Goal: Task Accomplishment & Management: Use online tool/utility

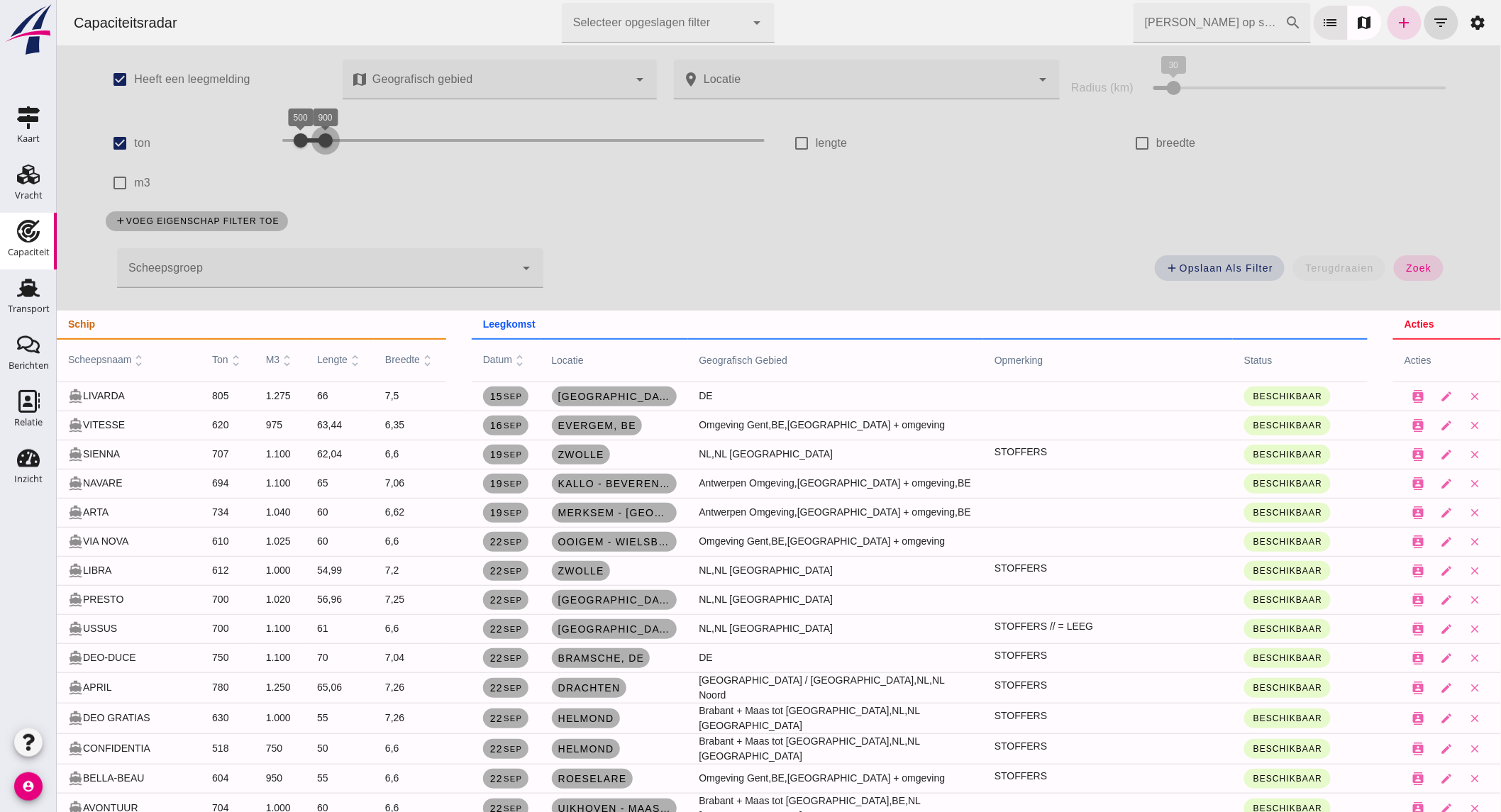
drag, startPoint x: 323, startPoint y: 134, endPoint x: 364, endPoint y: 127, distance: 41.6
click at [332, 133] on div "900" at bounding box center [324, 140] width 14 height 14
drag, startPoint x: 315, startPoint y: 134, endPoint x: 336, endPoint y: 134, distance: 21.0
click at [336, 134] on div at bounding box center [331, 140] width 28 height 28
click at [1405, 270] on span "zoek" at bounding box center [1418, 268] width 27 height 11
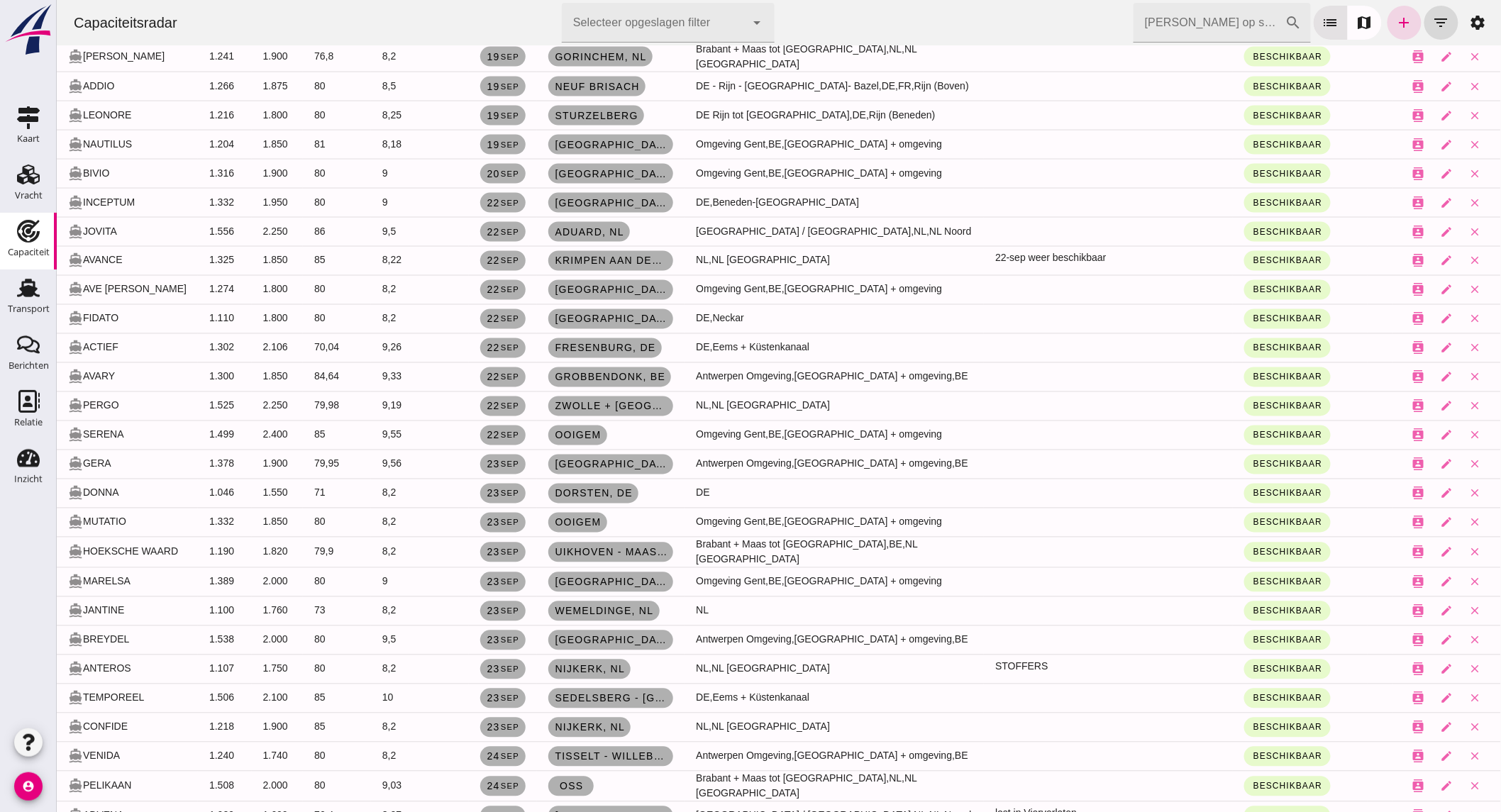
scroll to position [945, 0]
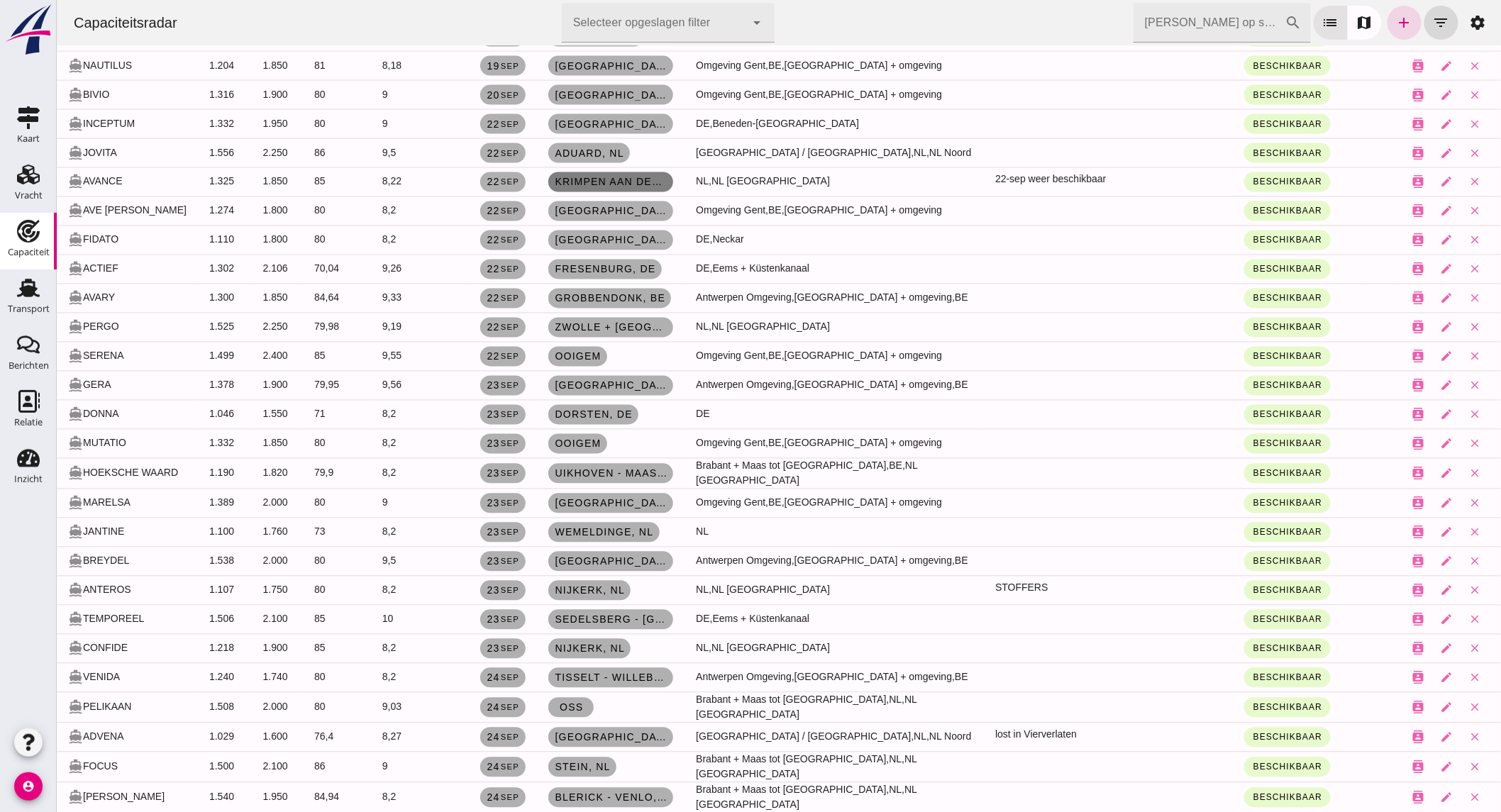
click at [643, 178] on span "Krimpen aan den IJssel, nl" at bounding box center [610, 182] width 113 height 11
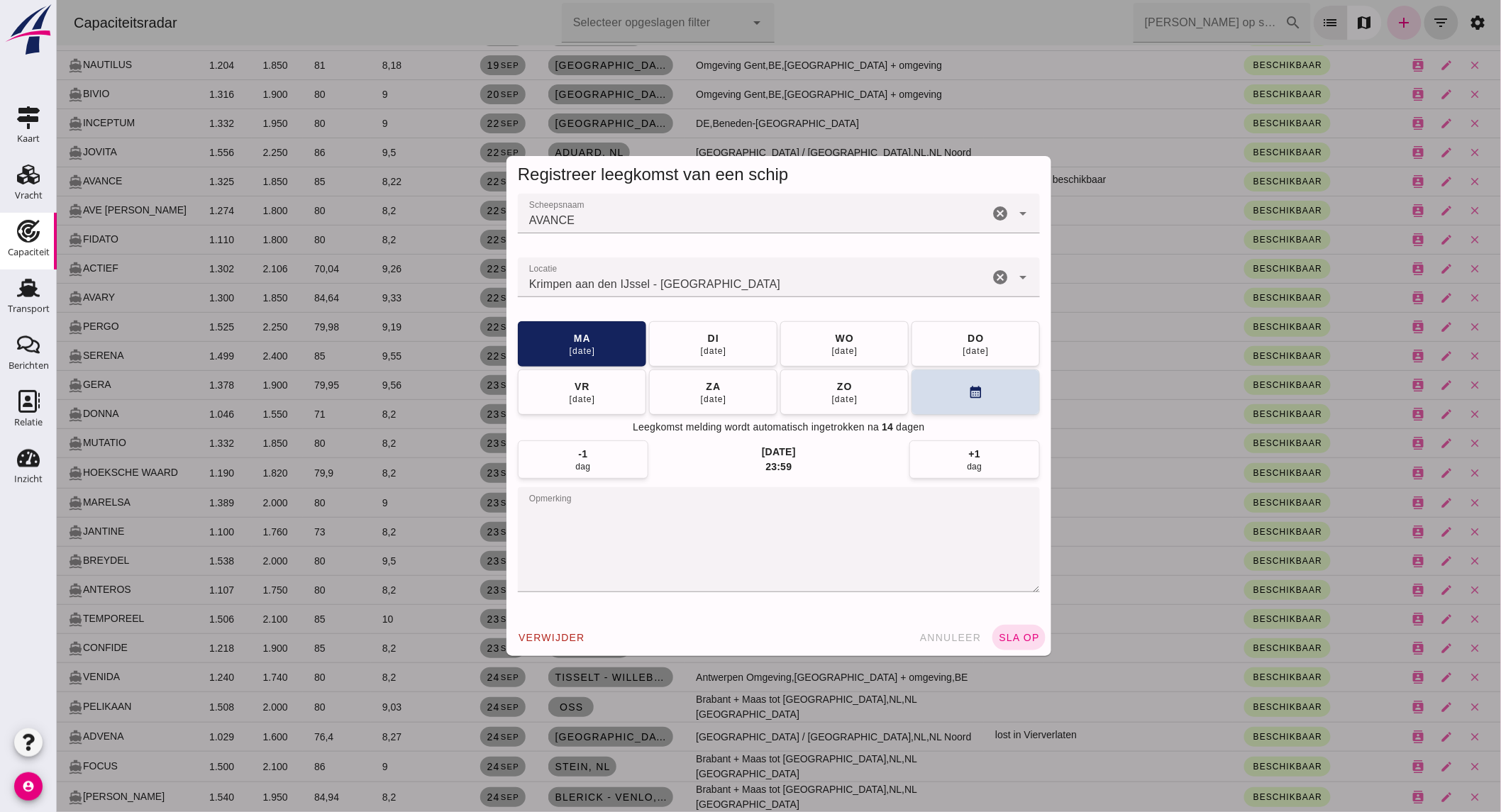
scroll to position [0, 0]
click at [991, 273] on icon "cancel" at bounding box center [999, 277] width 17 height 17
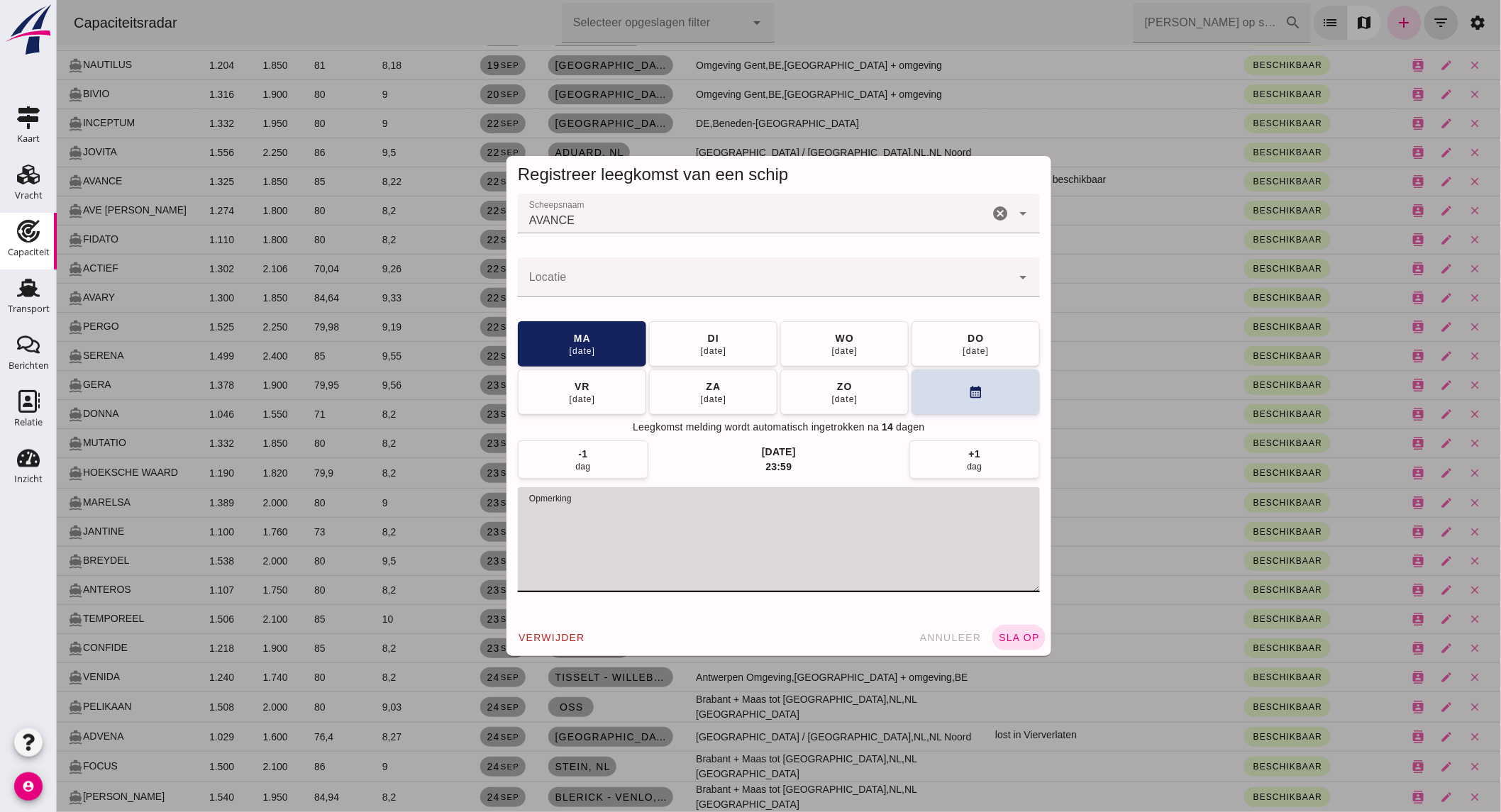
drag, startPoint x: 691, startPoint y: 507, endPoint x: 79, endPoint y: 546, distance: 613.2
click at [79, 546] on div "Registreer leegkomst van een schip Scheepsnaam Scheepsnaam AVANCE cancel arrow_…" at bounding box center [778, 406] width 1444 height 812
click at [768, 284] on input "Locatie" at bounding box center [764, 284] width 493 height 17
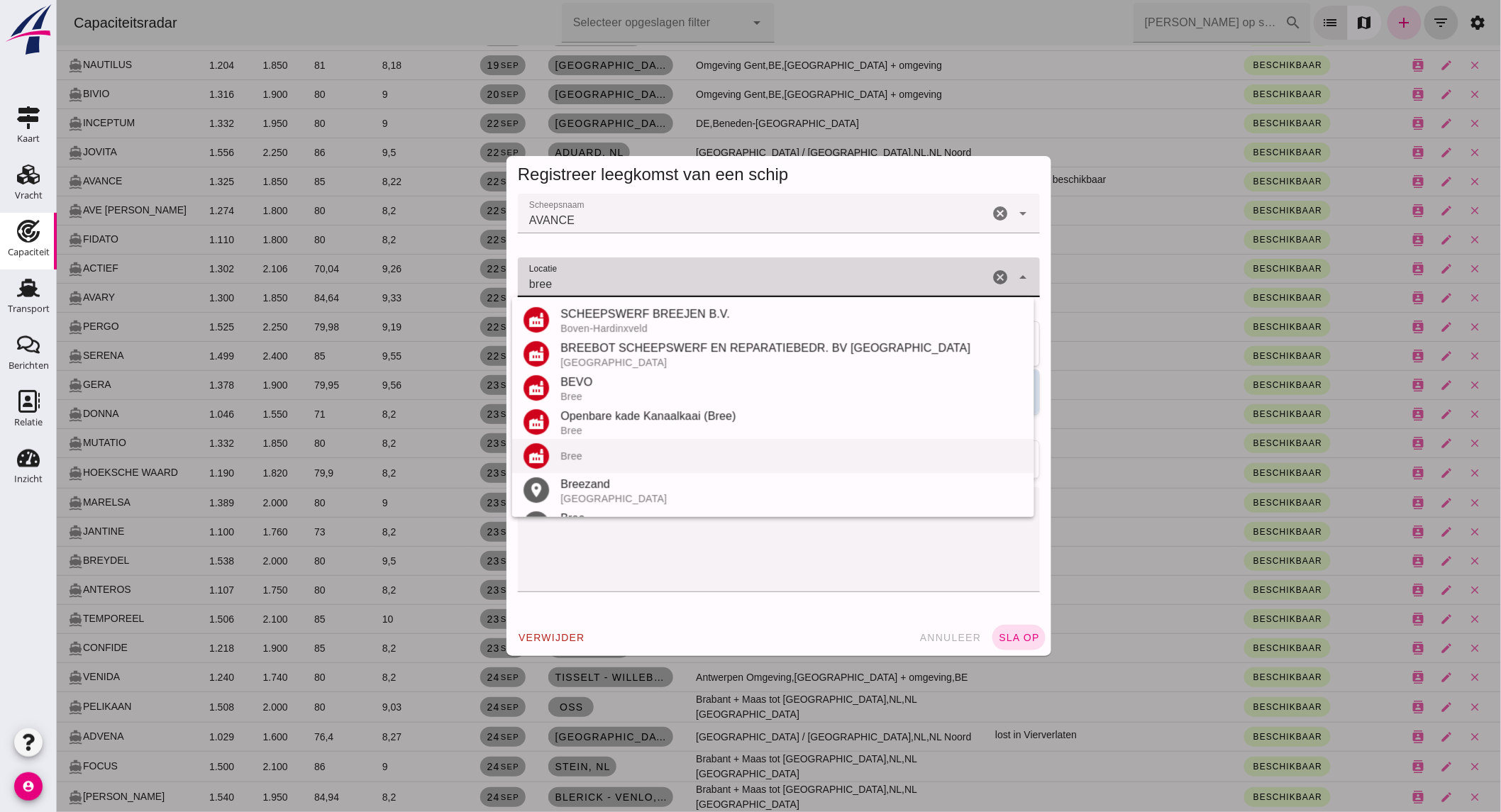
click at [605, 461] on div "Bree" at bounding box center [790, 456] width 462 height 11
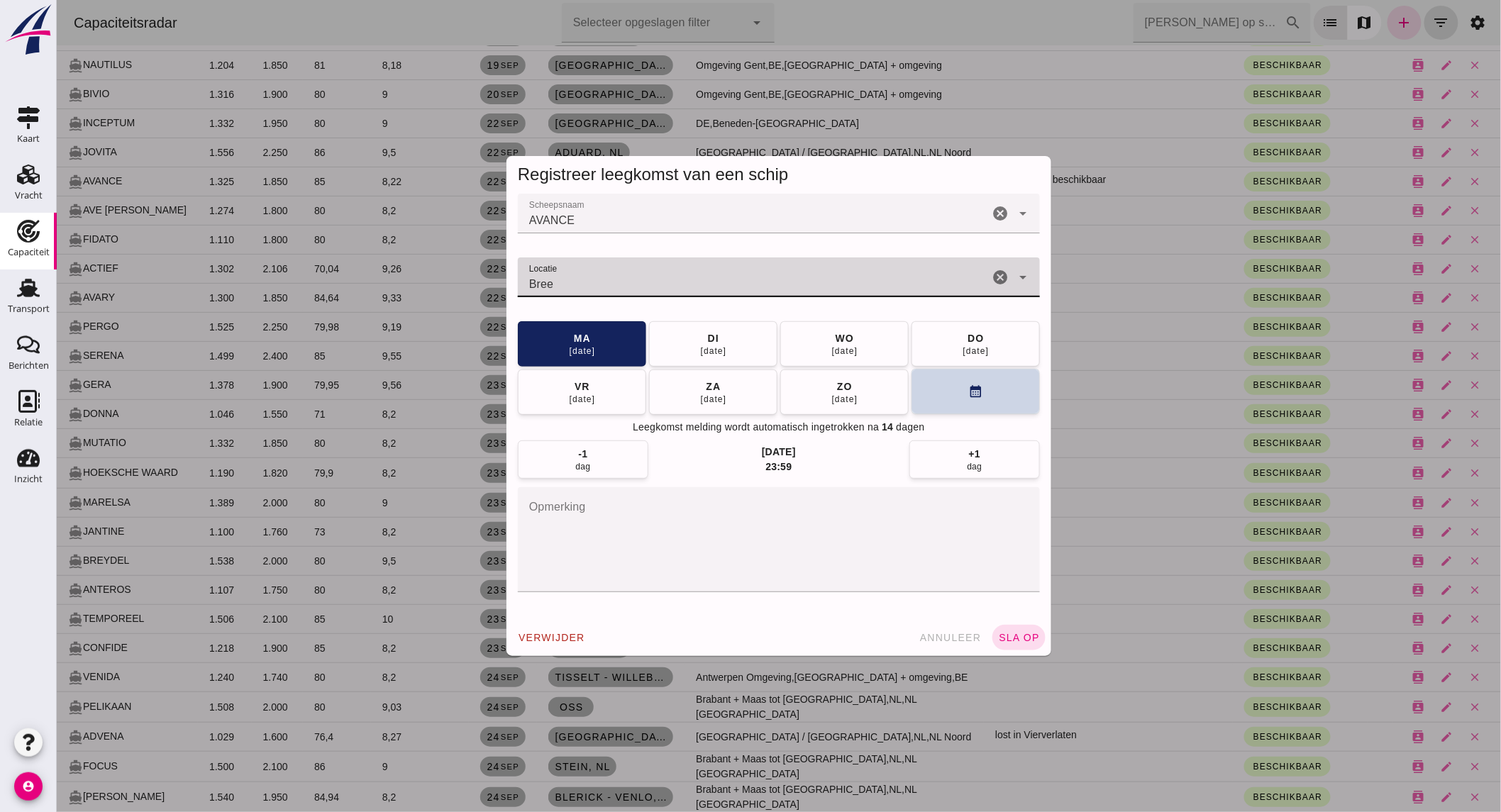
type input "Bree"
click at [956, 391] on button "calendar_month" at bounding box center [974, 391] width 128 height 45
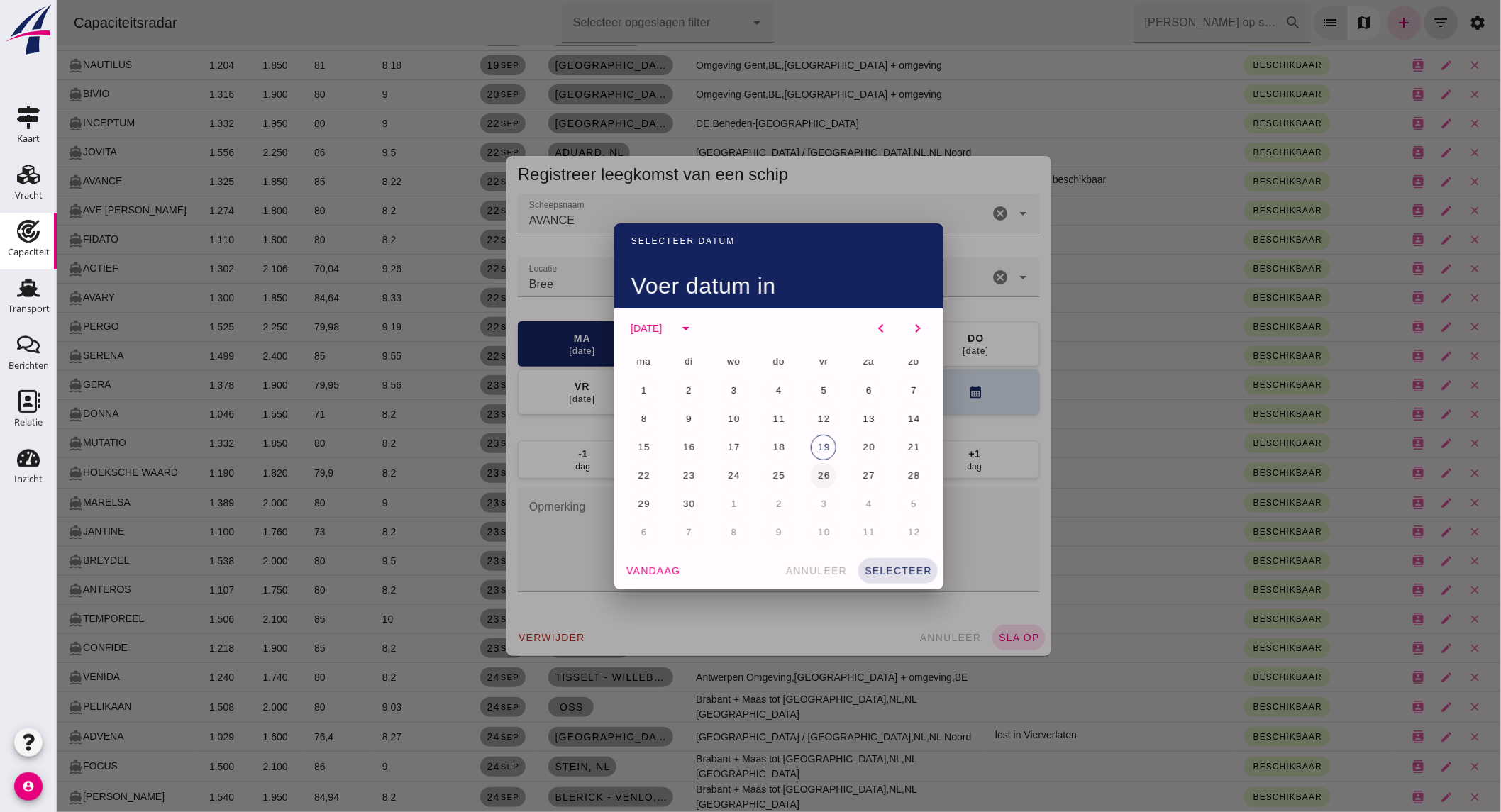
click at [824, 474] on button "26" at bounding box center [822, 475] width 26 height 26
click at [886, 562] on button "selecteer" at bounding box center [897, 570] width 80 height 26
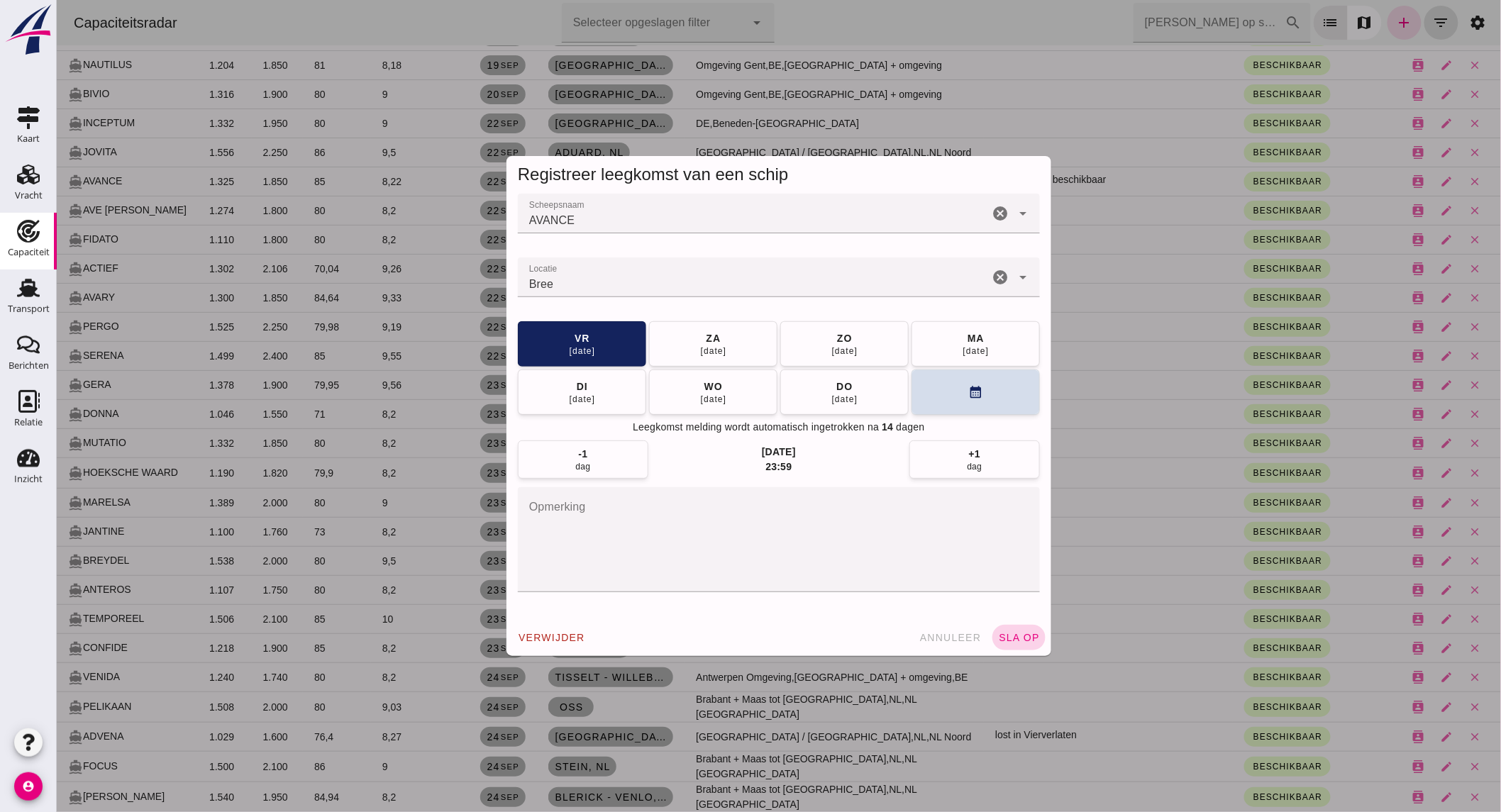
click at [1014, 634] on span "sla op" at bounding box center [1017, 637] width 42 height 11
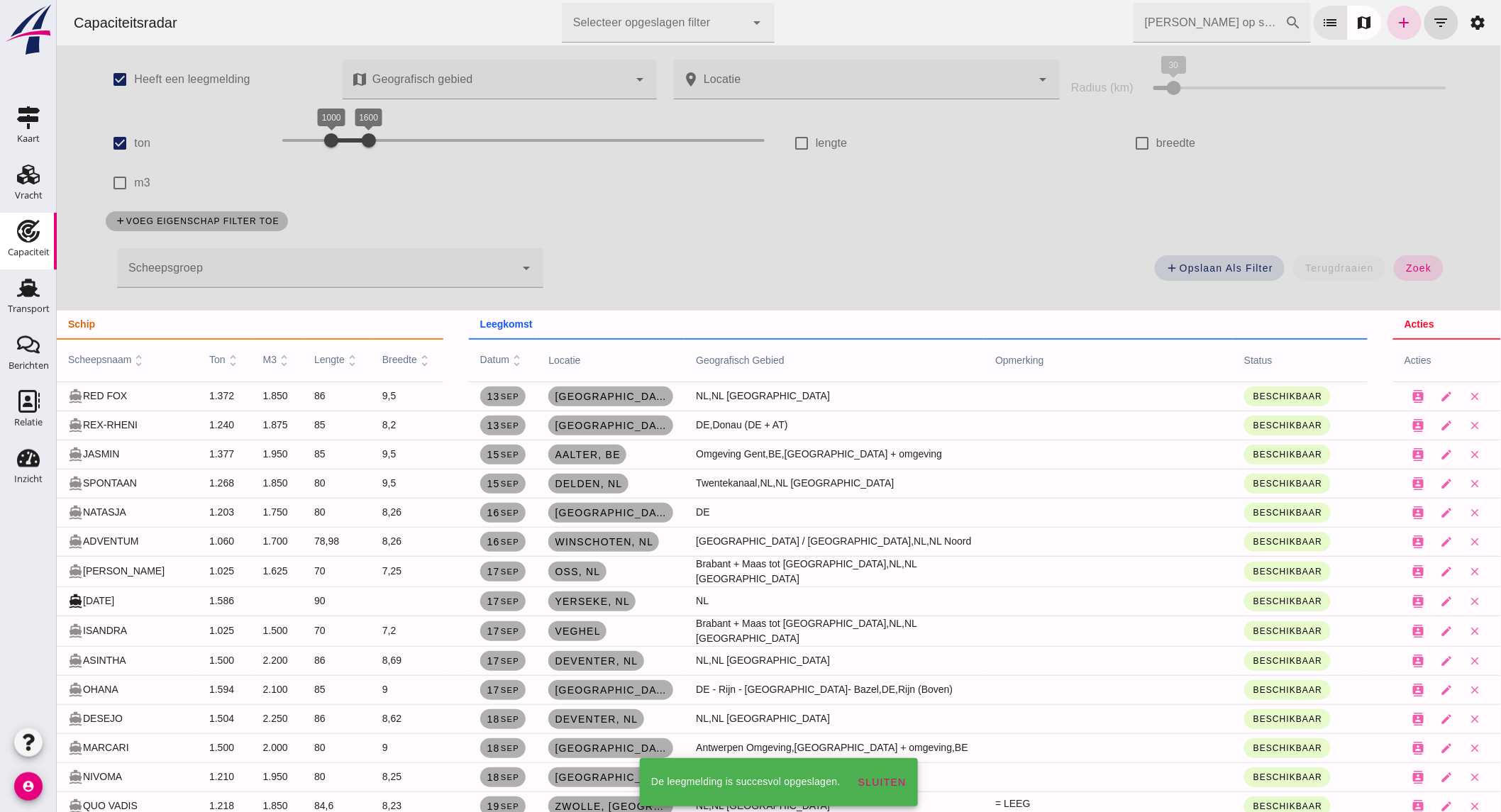
scroll to position [945, 0]
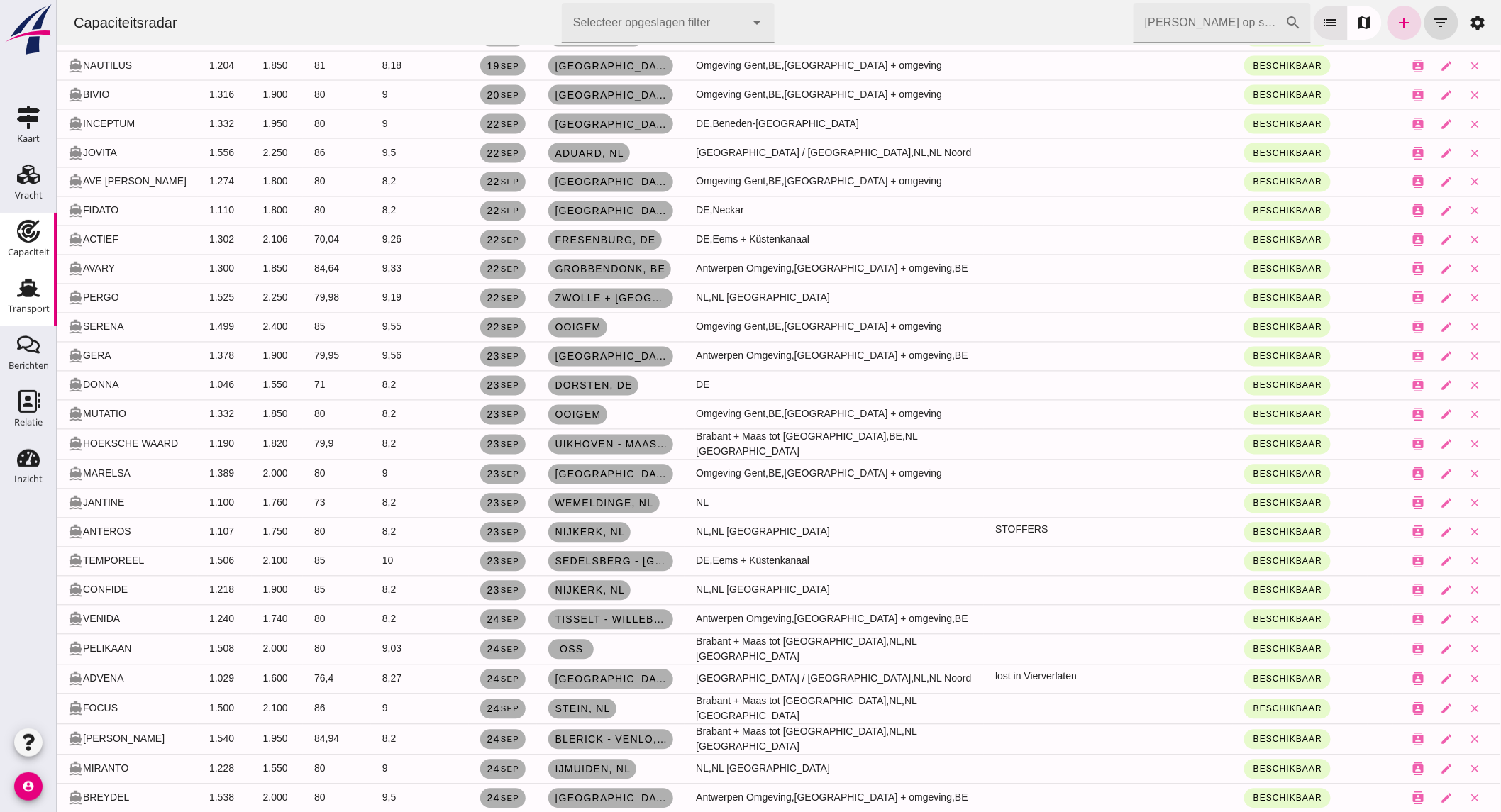
click at [34, 296] on icon "Transport" at bounding box center [28, 288] width 23 height 23
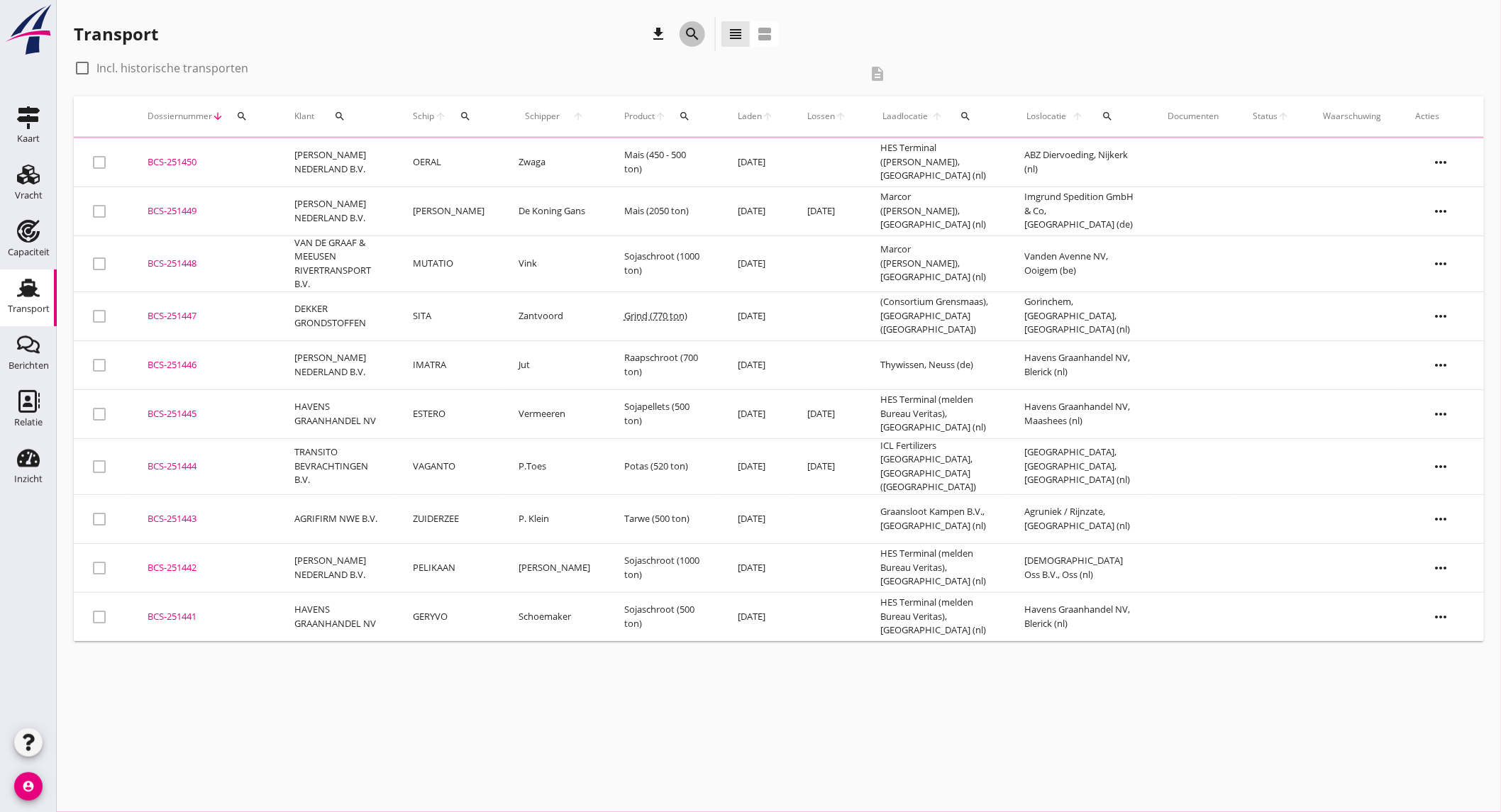
click at [697, 33] on icon "search" at bounding box center [691, 34] width 17 height 17
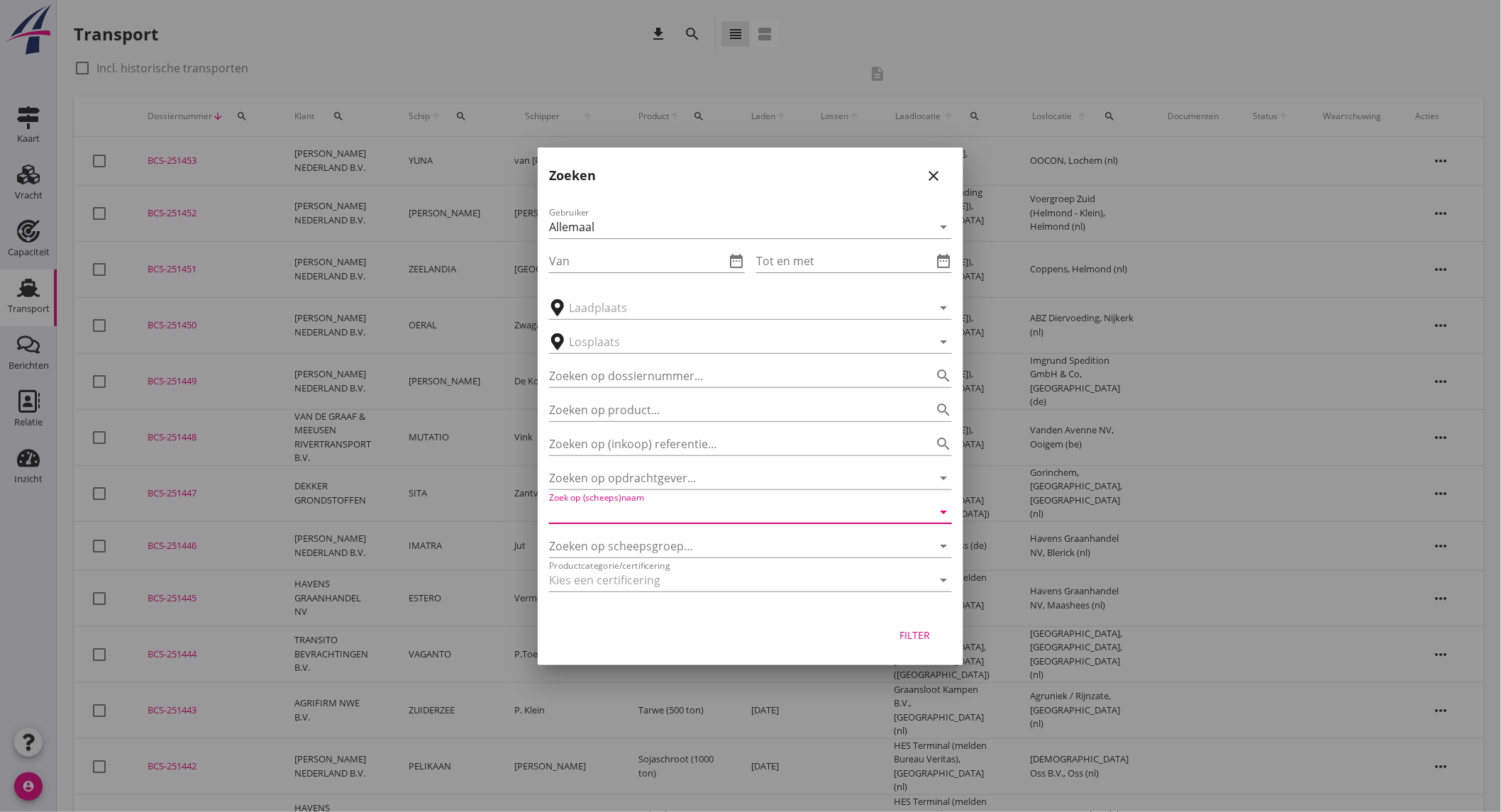
click at [739, 514] on input "Zoek op (scheeps)naam" at bounding box center [730, 512] width 363 height 23
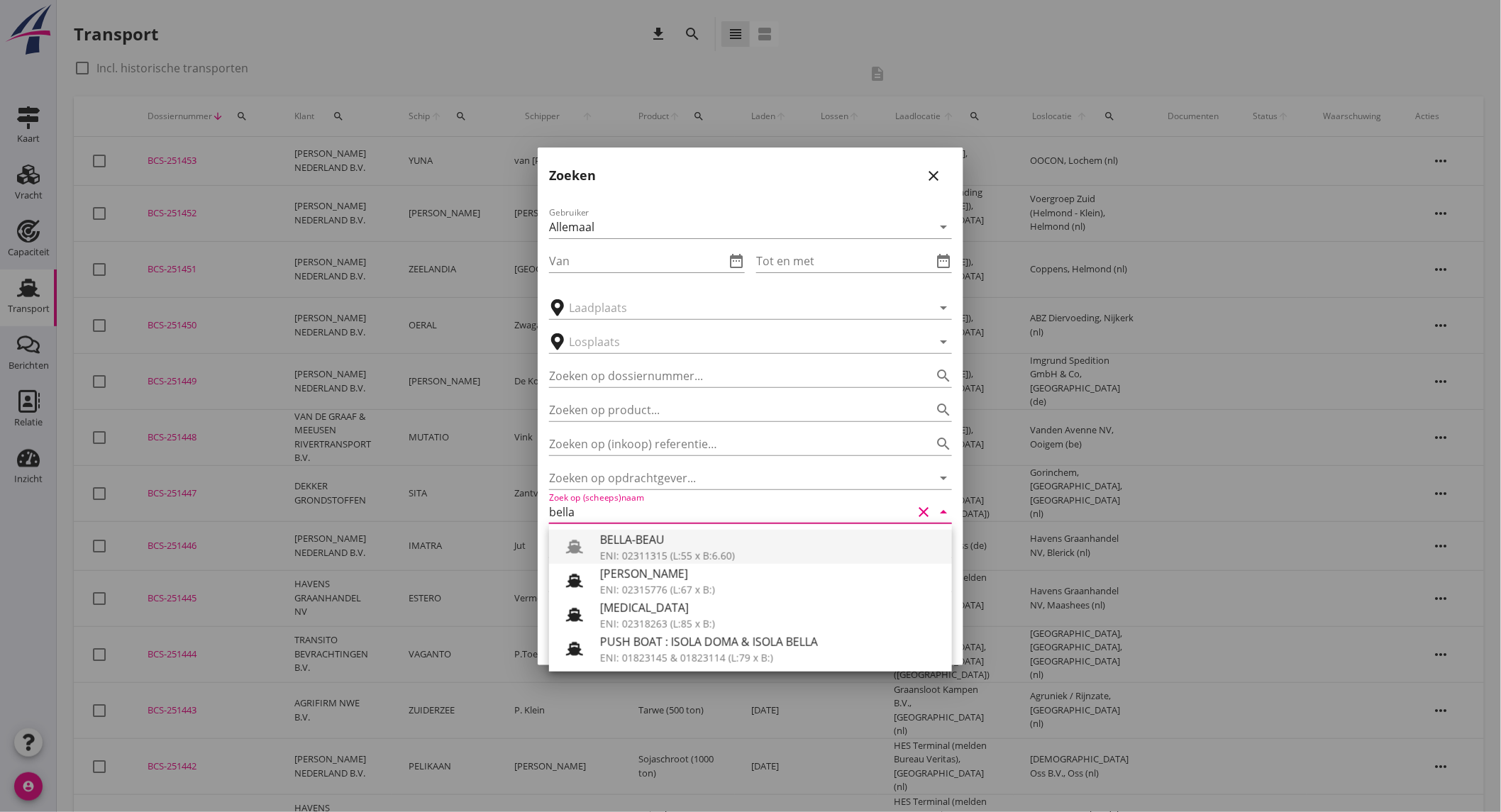
drag, startPoint x: 688, startPoint y: 539, endPoint x: 781, endPoint y: 555, distance: 94.4
click at [688, 537] on div "BELLA-BEAU" at bounding box center [770, 539] width 340 height 17
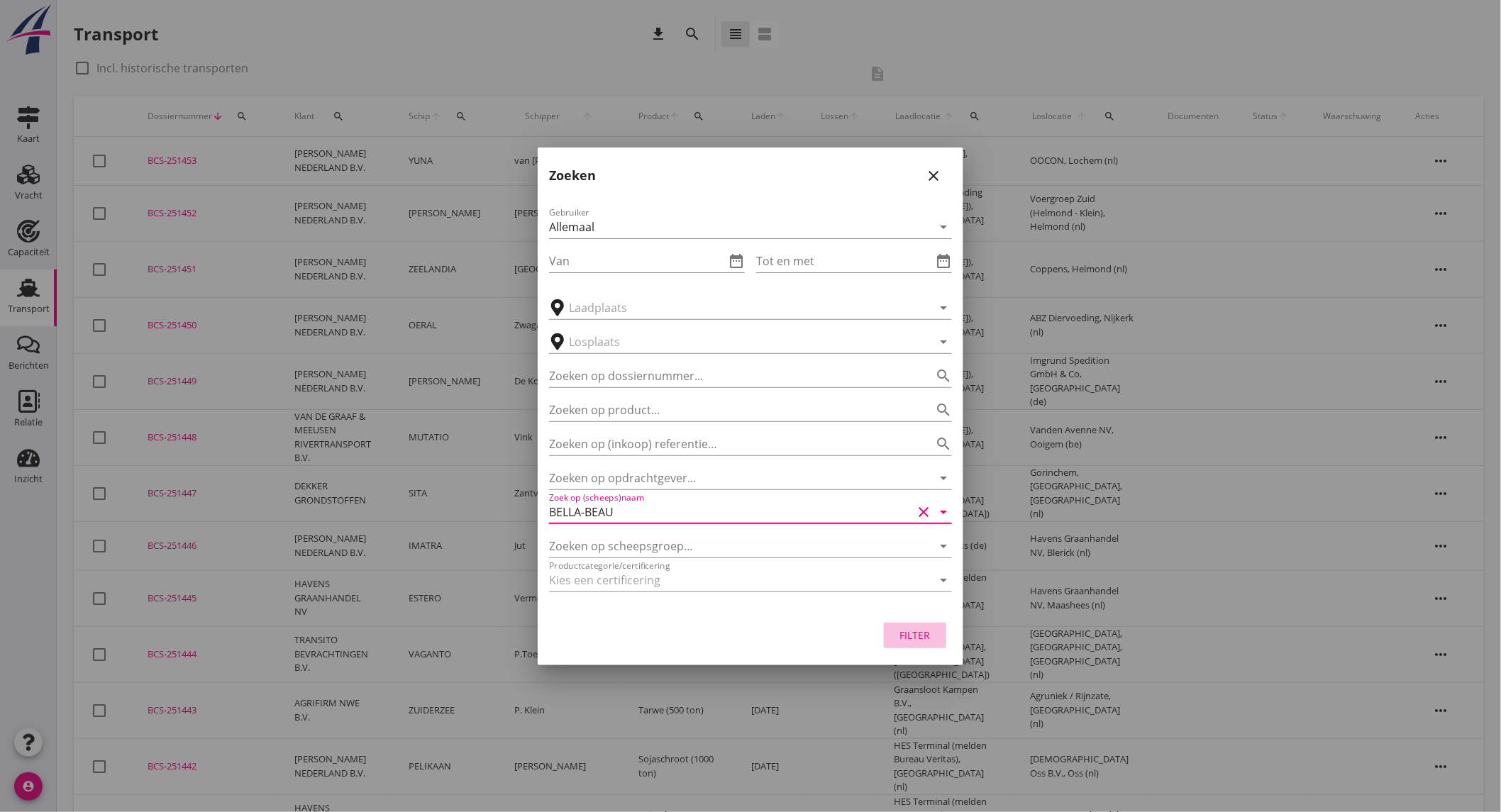
click at [913, 635] on div "Filter" at bounding box center [915, 634] width 40 height 15
type input "BELLA-BEAU"
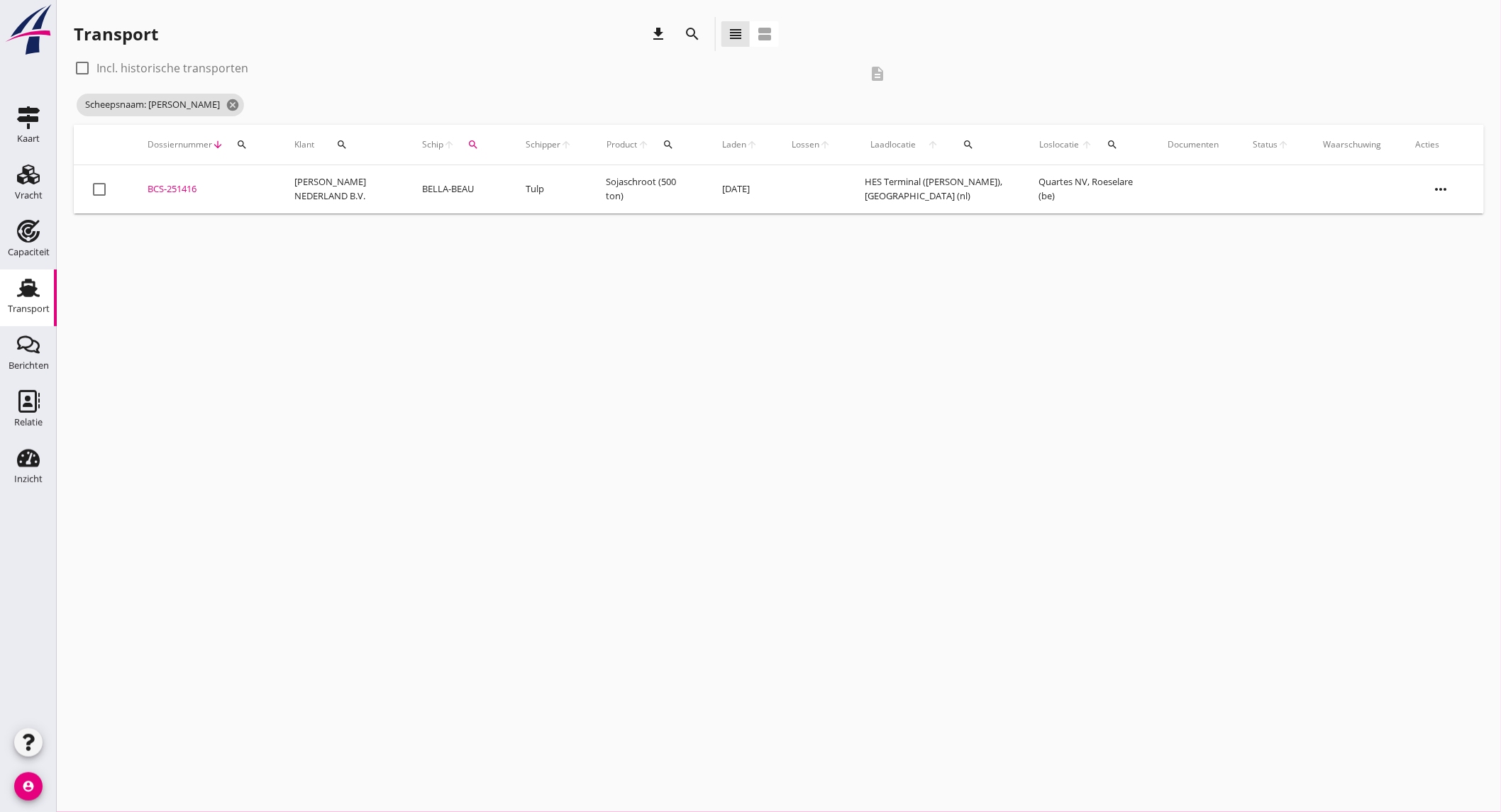
click at [508, 192] on td "Tulp" at bounding box center [548, 189] width 80 height 49
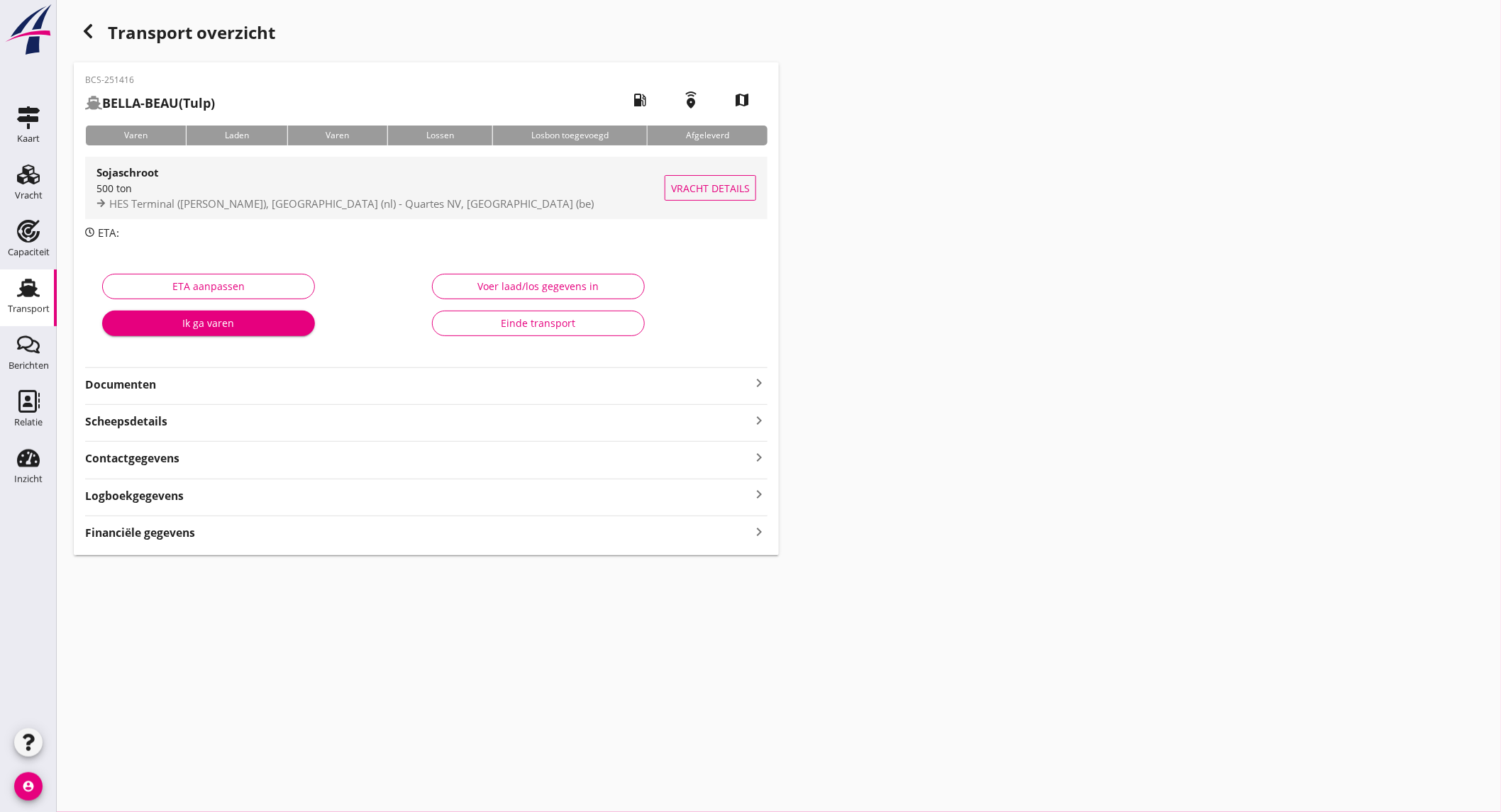
click at [225, 190] on div "500 ton" at bounding box center [380, 188] width 568 height 15
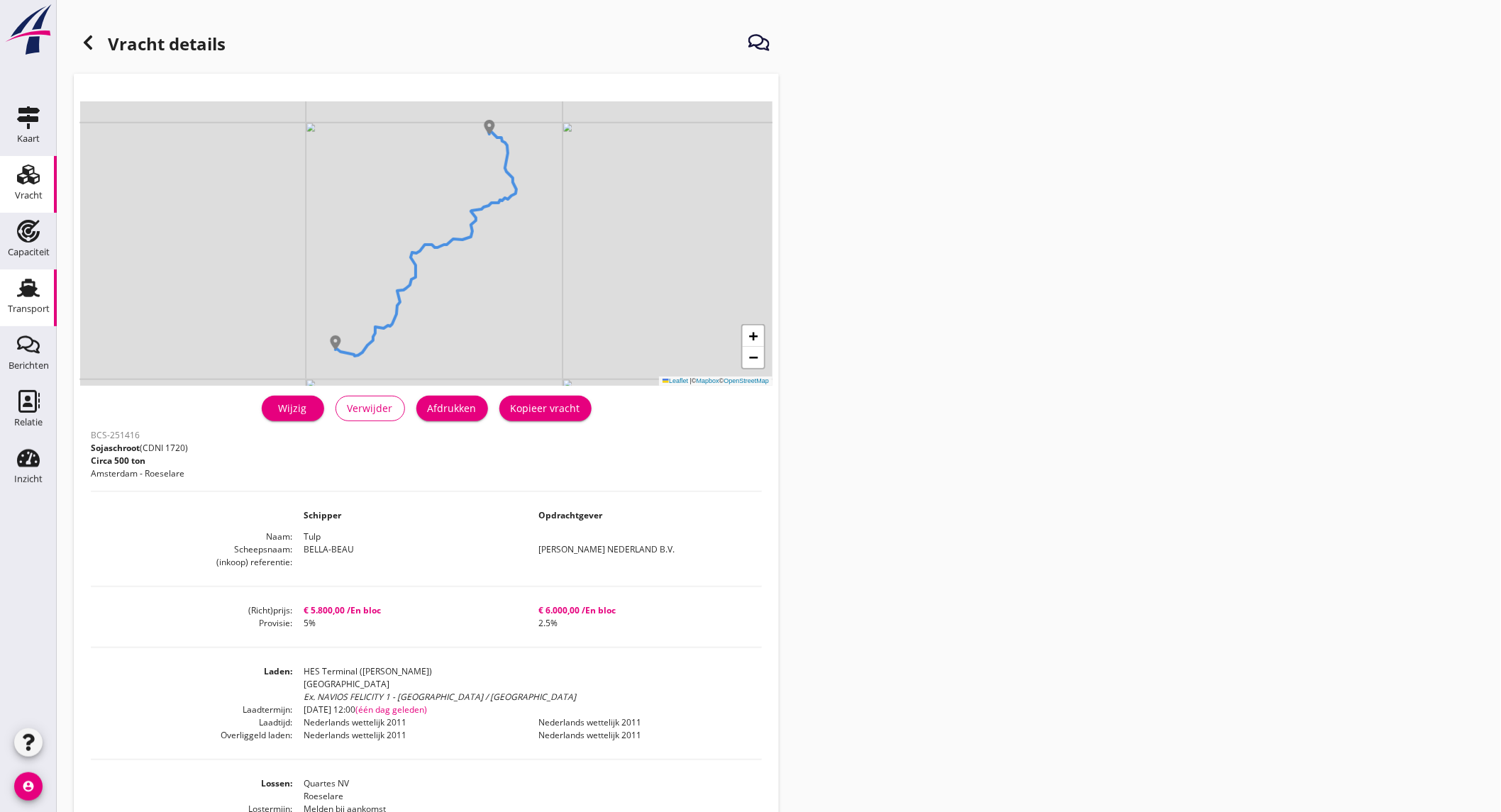
click at [36, 295] on use at bounding box center [28, 287] width 23 height 19
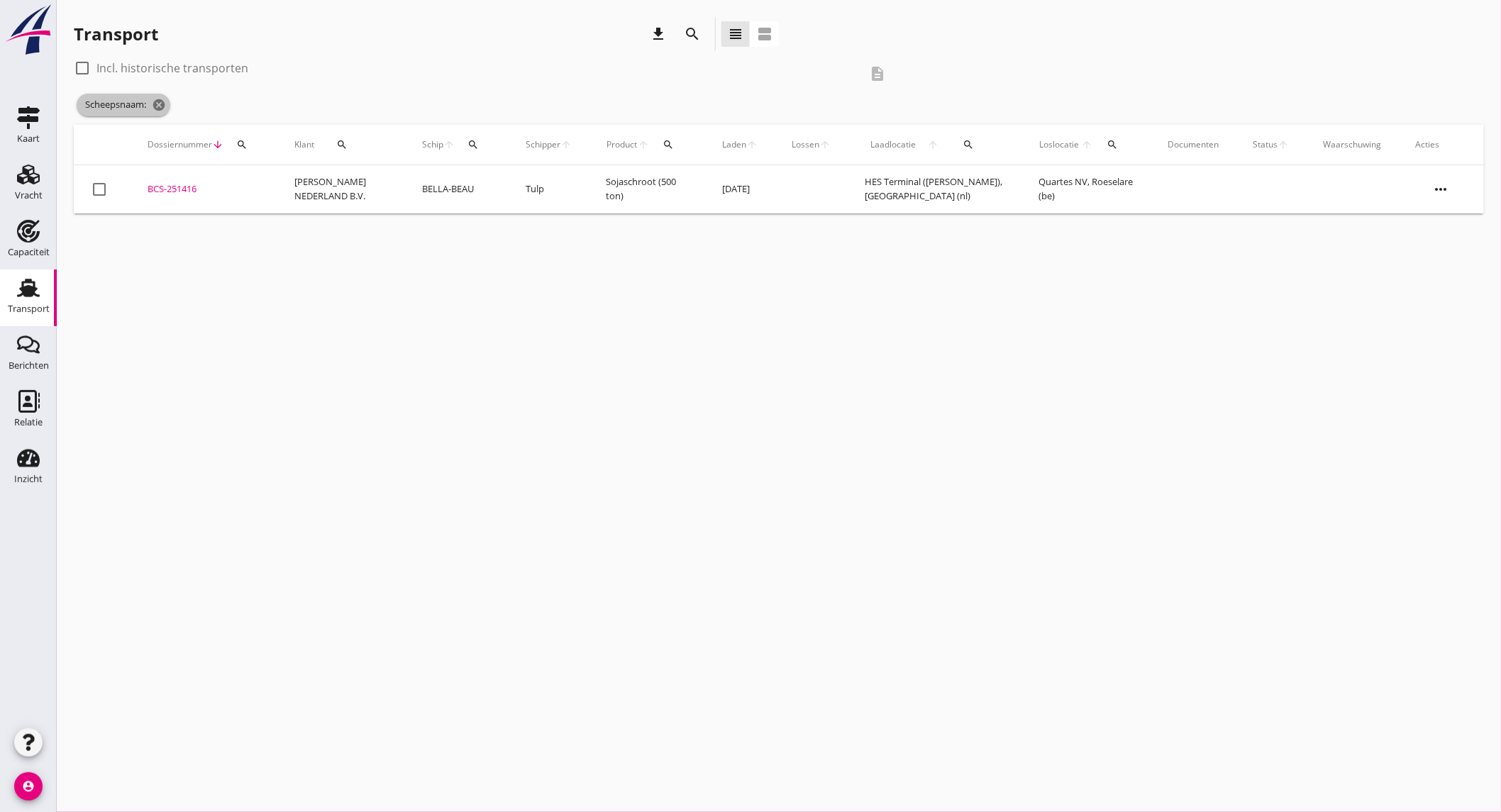
click at [160, 112] on span "Scheepsnaam: cancel" at bounding box center [124, 105] width 94 height 23
click at [693, 36] on icon "search" at bounding box center [691, 34] width 17 height 17
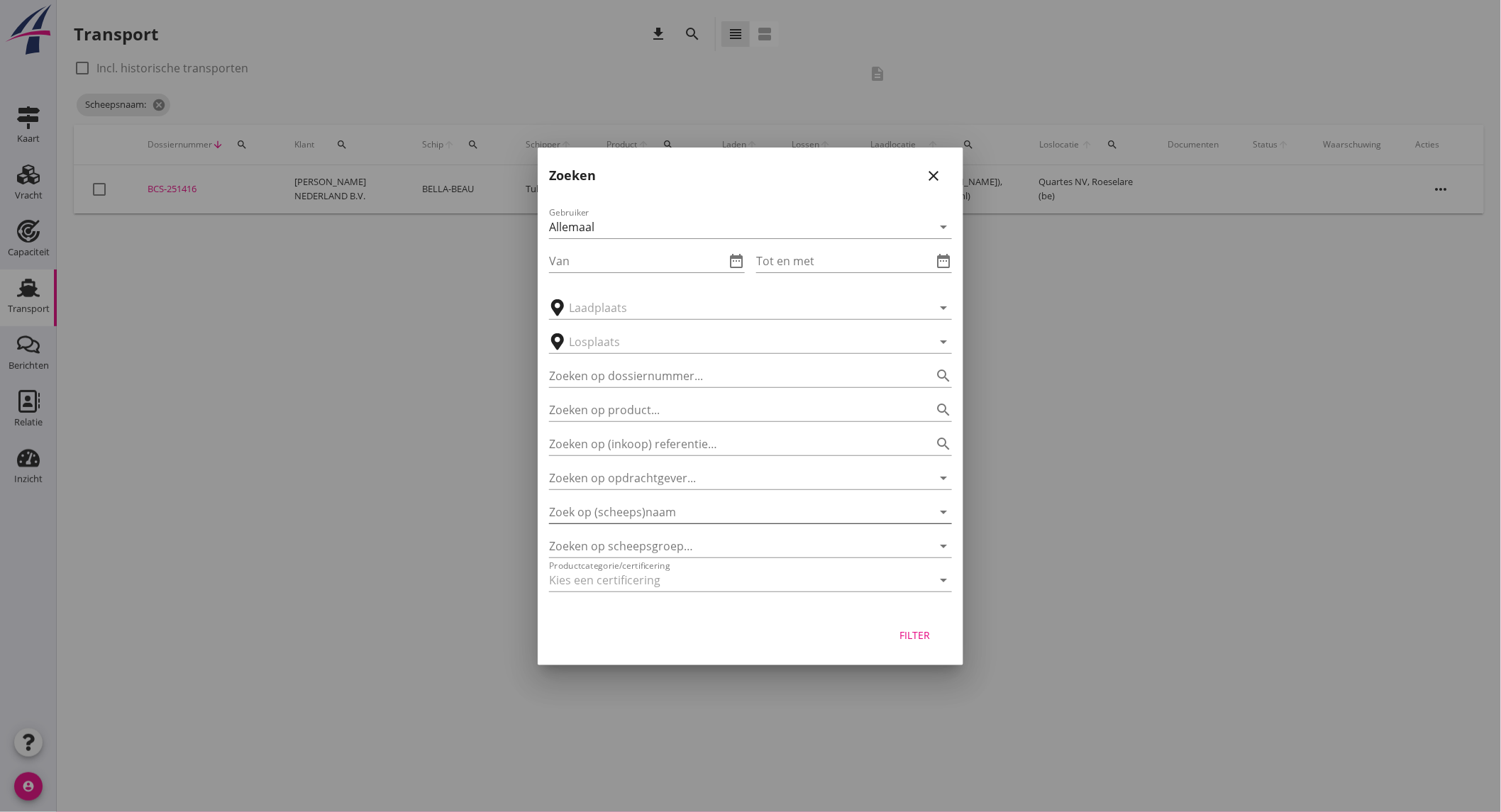
click at [662, 520] on input "Zoek op (scheeps)naam" at bounding box center [730, 512] width 363 height 23
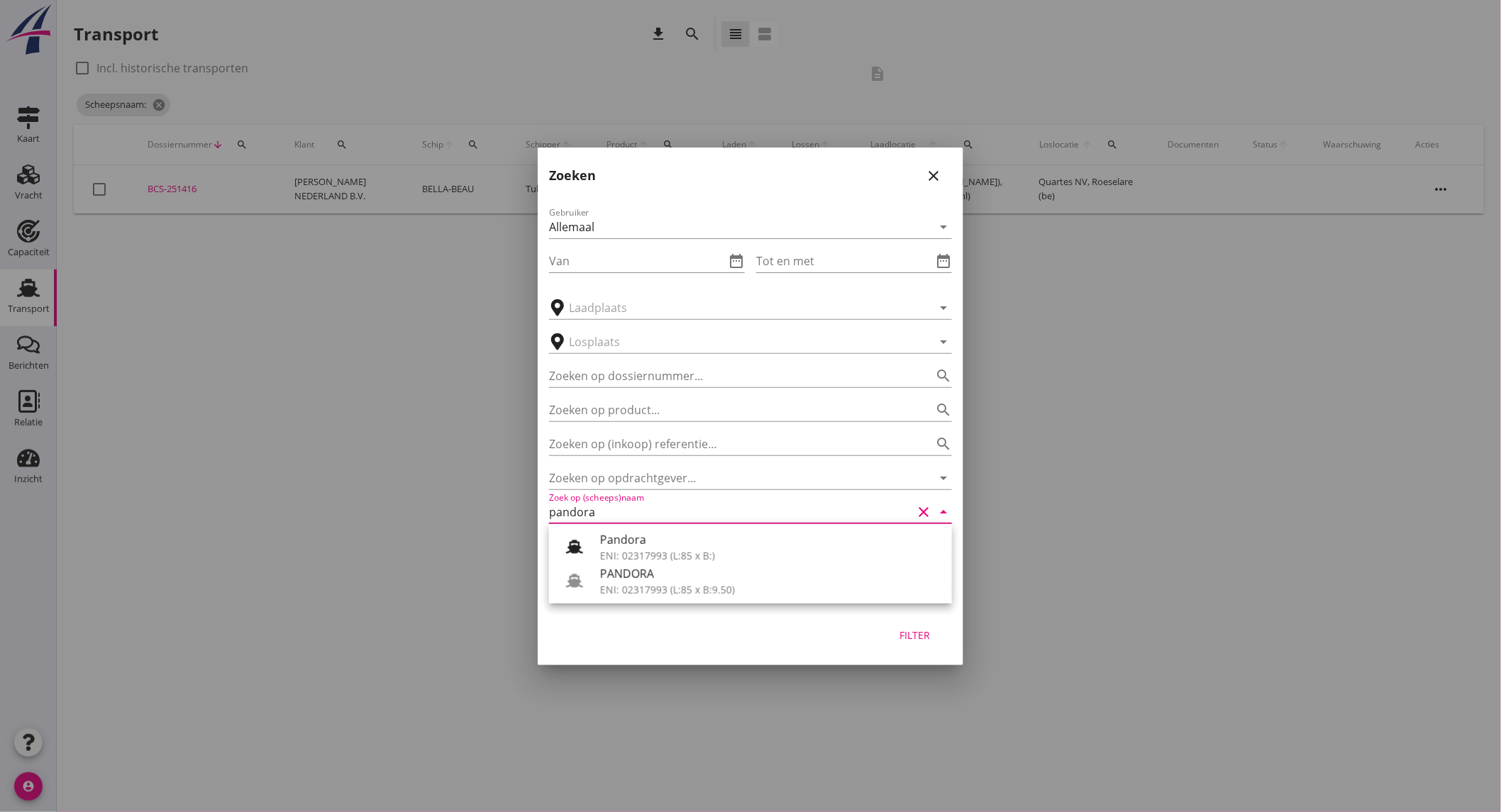
drag, startPoint x: 685, startPoint y: 579, endPoint x: 798, endPoint y: 592, distance: 113.7
click at [686, 579] on div "PANDORA" at bounding box center [770, 573] width 340 height 17
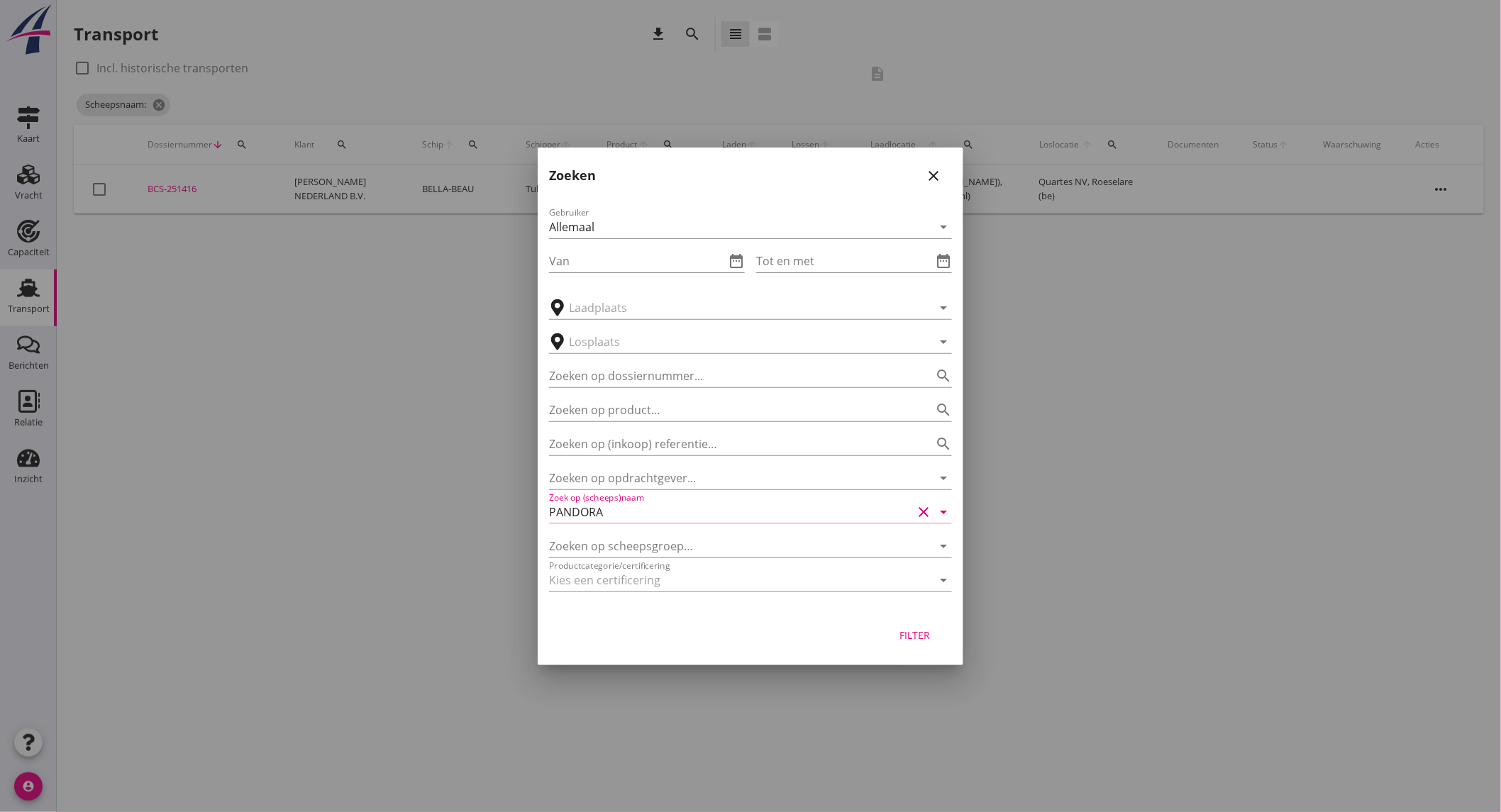
click at [920, 634] on div "Filter" at bounding box center [915, 634] width 40 height 15
type input "PANDORA"
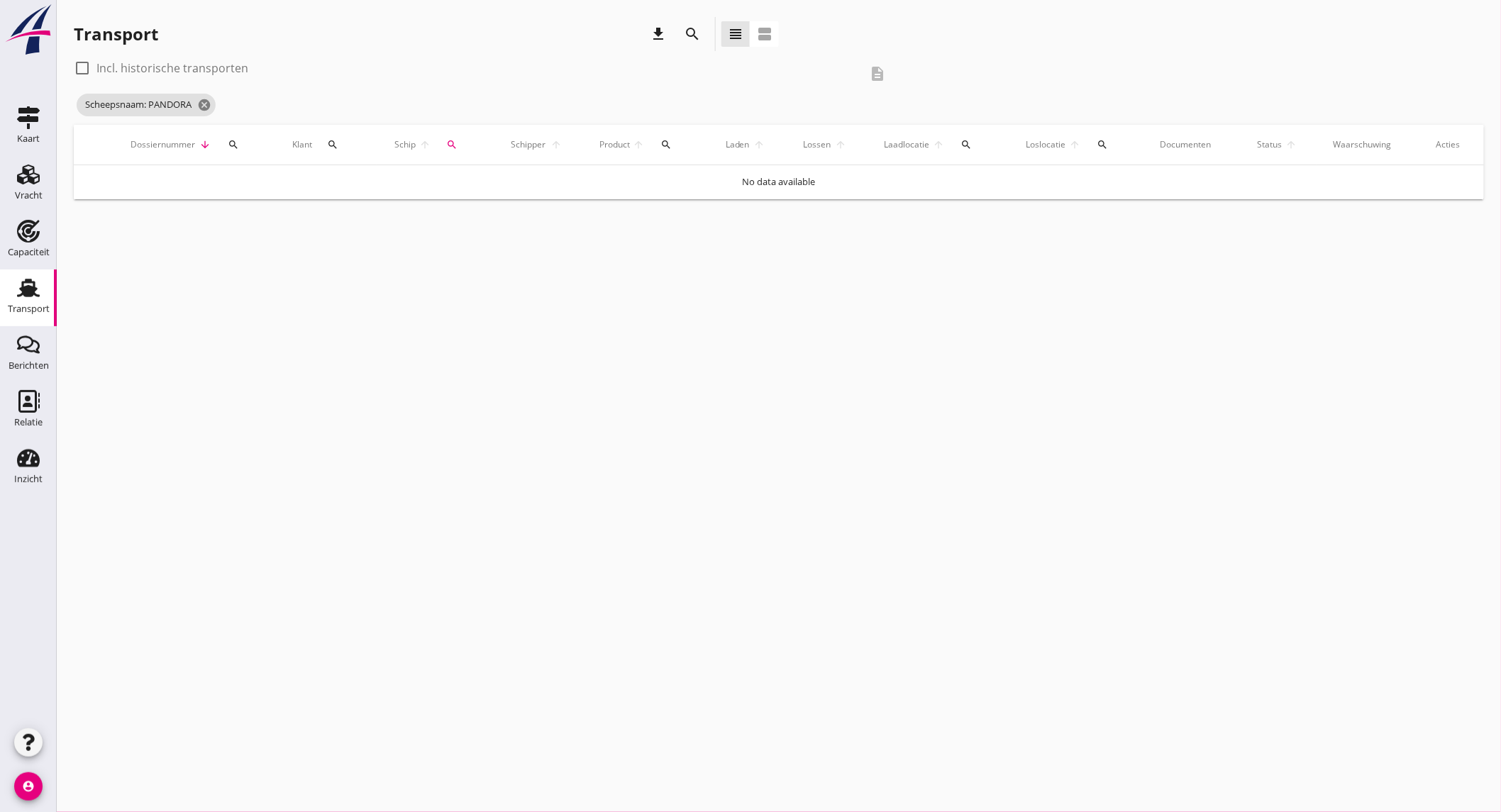
click at [178, 66] on label "Incl. historische transporten" at bounding box center [172, 68] width 152 height 14
checkbox input "true"
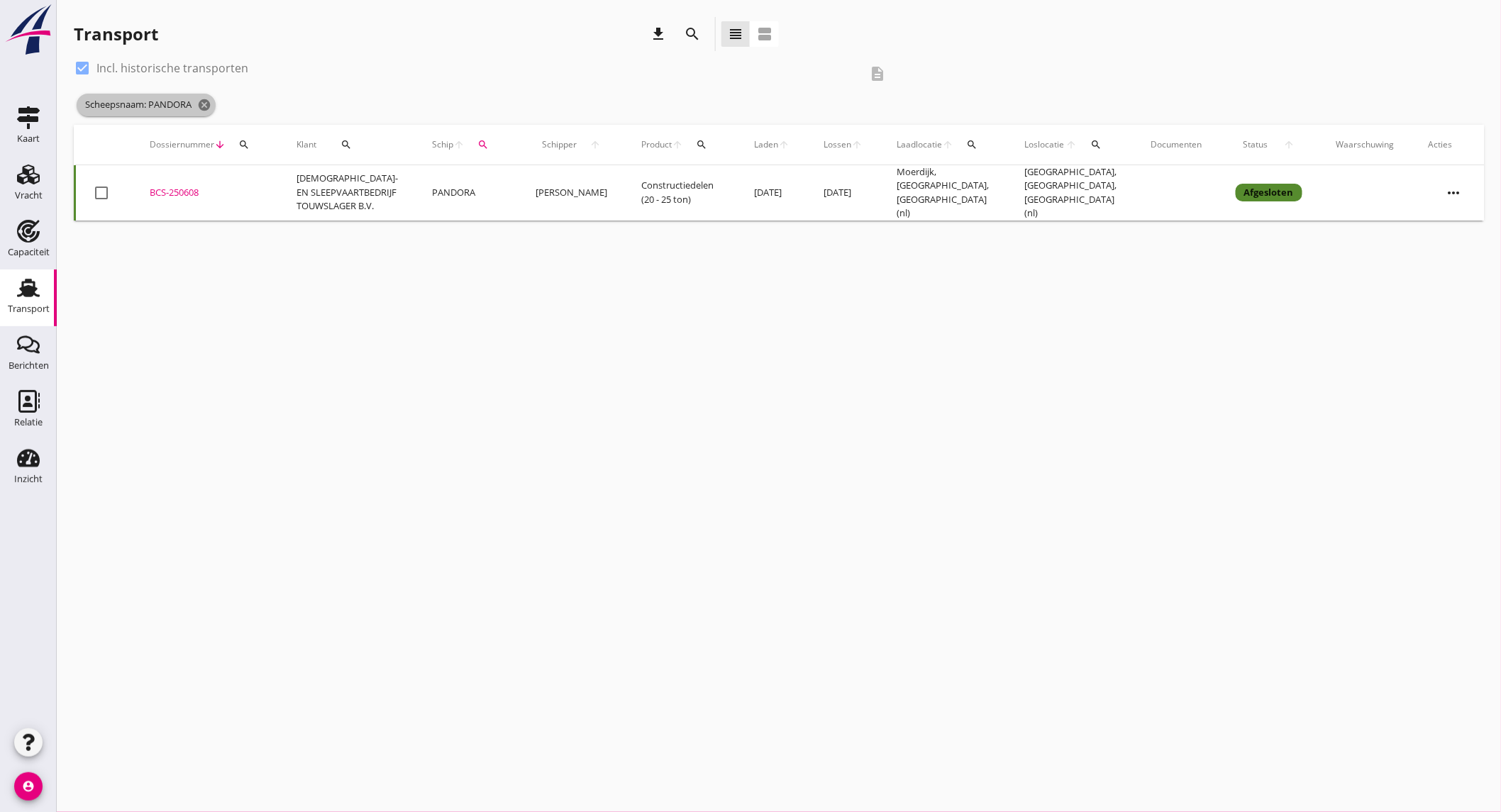
click at [210, 107] on icon "cancel" at bounding box center [204, 105] width 14 height 14
